Goal: Navigation & Orientation: Find specific page/section

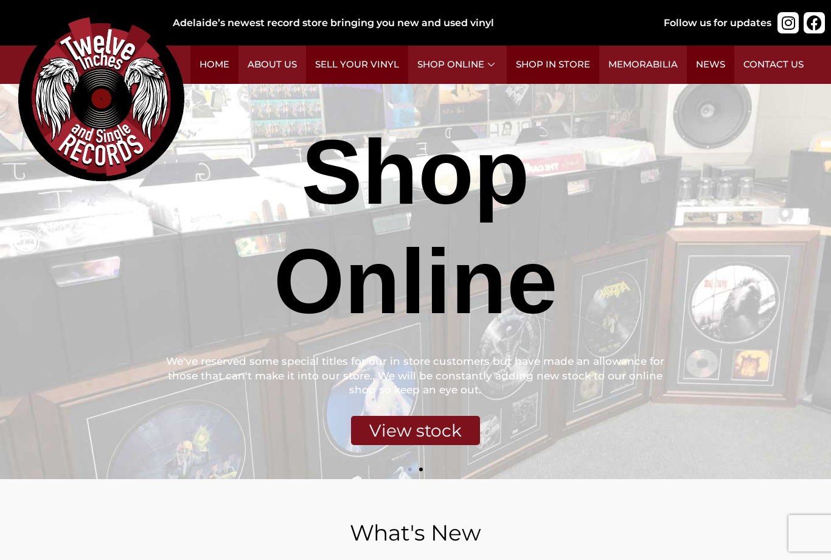
click at [310, 196] on h2 "Punk (24)" at bounding box center [335, 188] width 91 height 21
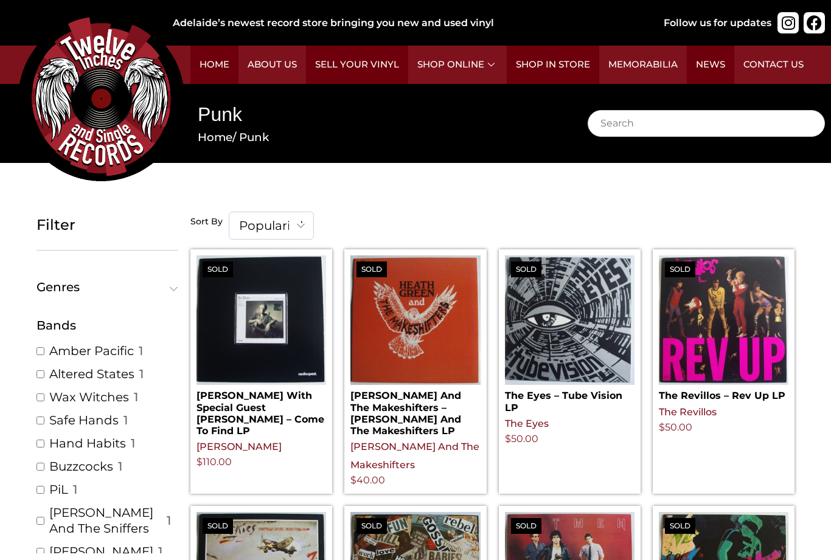
click at [496, 197] on h2 "Rock (311)" at bounding box center [529, 188] width 91 height 21
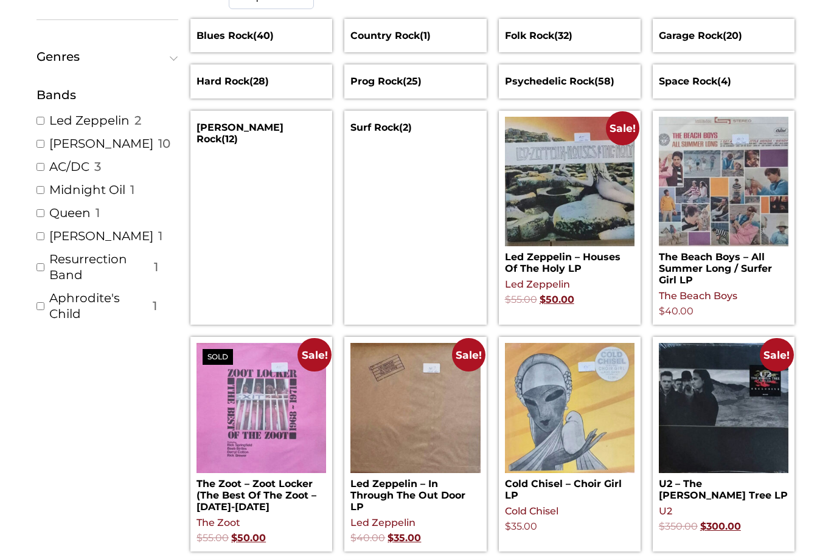
scroll to position [231, 0]
click at [237, 82] on h2 "Hard Rock (28)" at bounding box center [262, 81] width 130 height 21
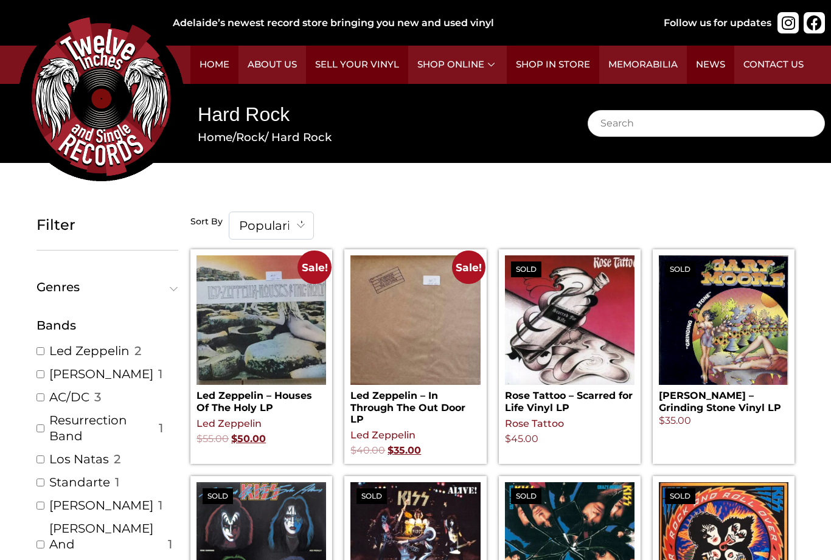
click at [817, 22] on icon at bounding box center [814, 22] width 15 height 15
